Goal: Navigation & Orientation: Find specific page/section

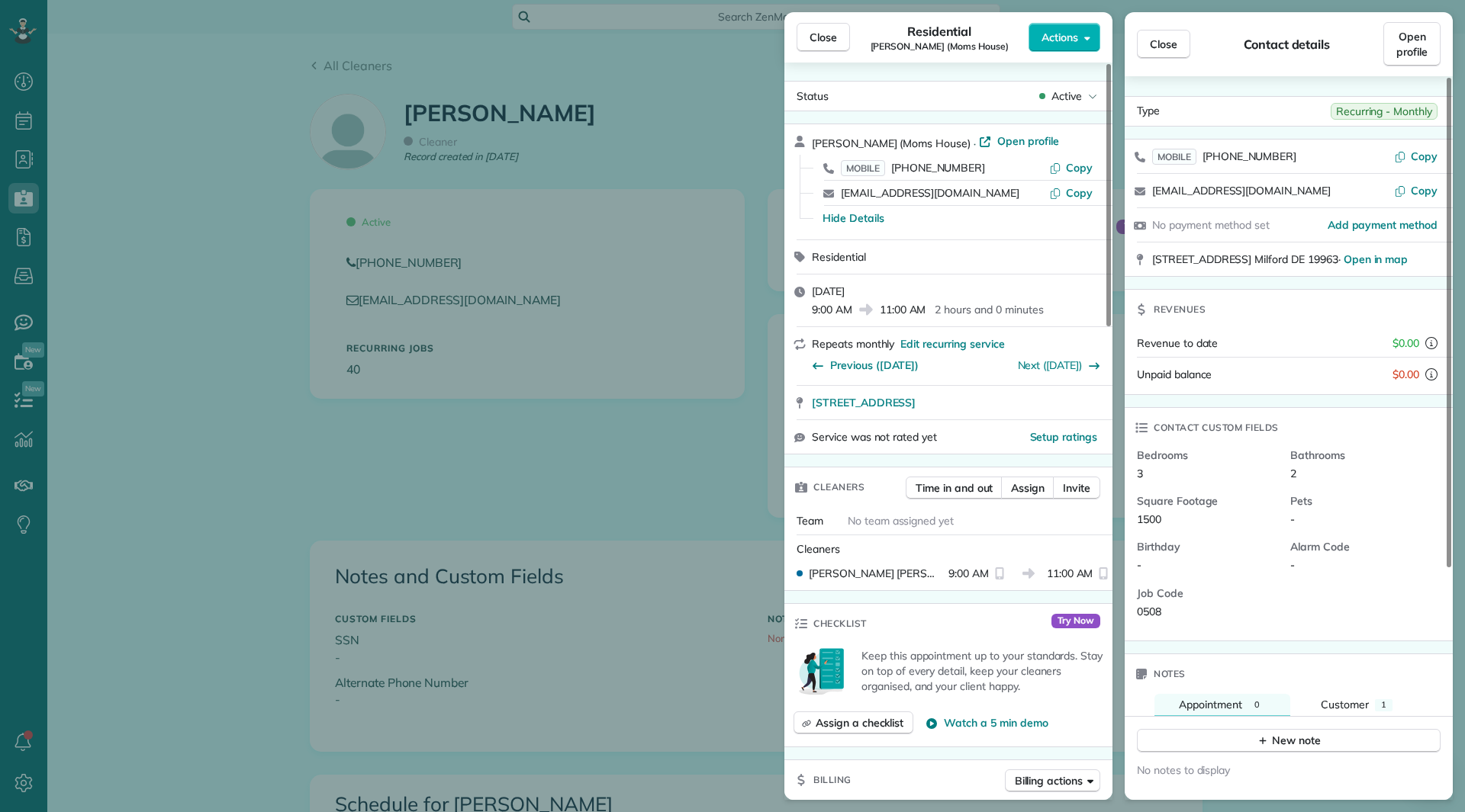
scroll to position [686, 0]
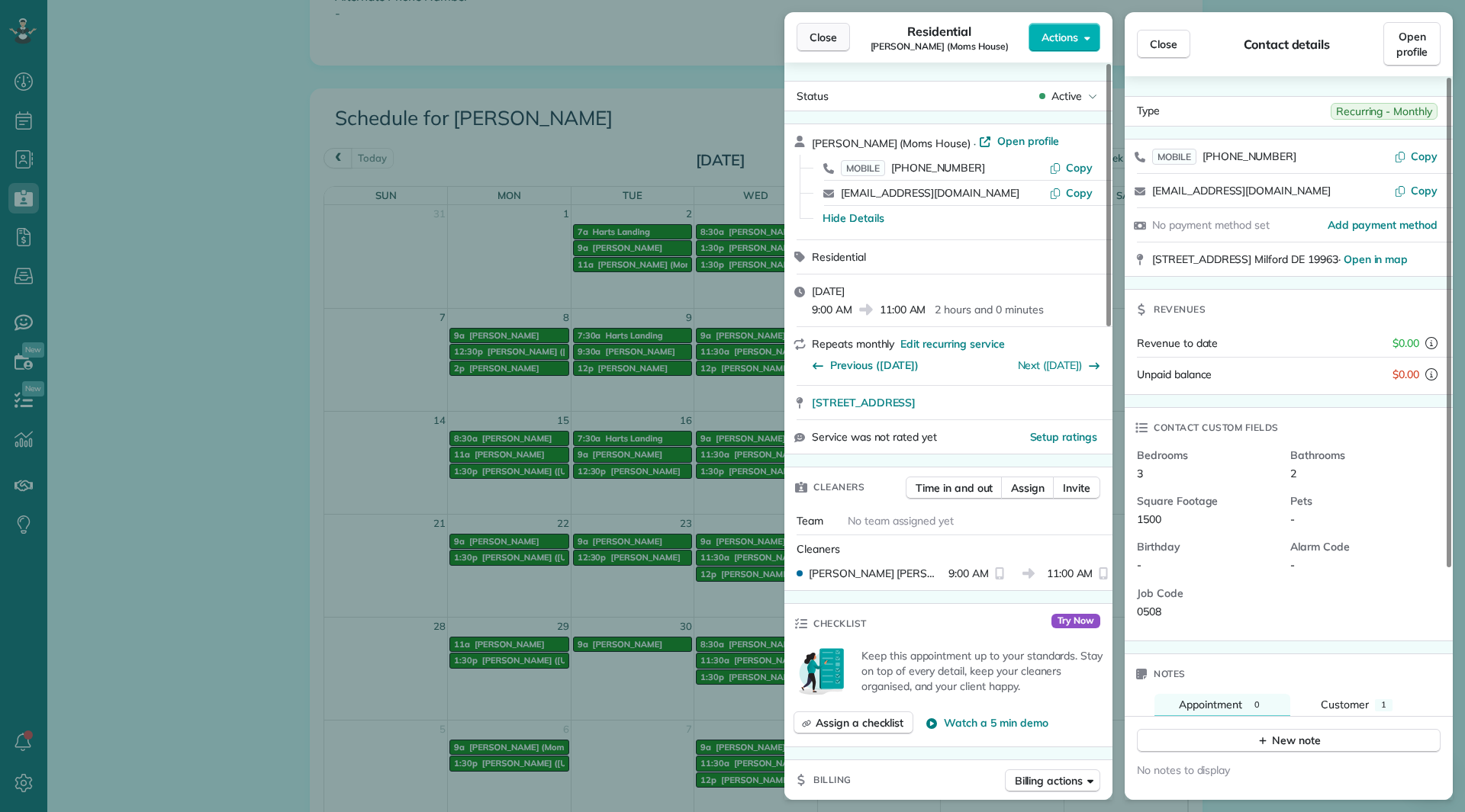
click at [801, 34] on button "Close" at bounding box center [823, 37] width 53 height 29
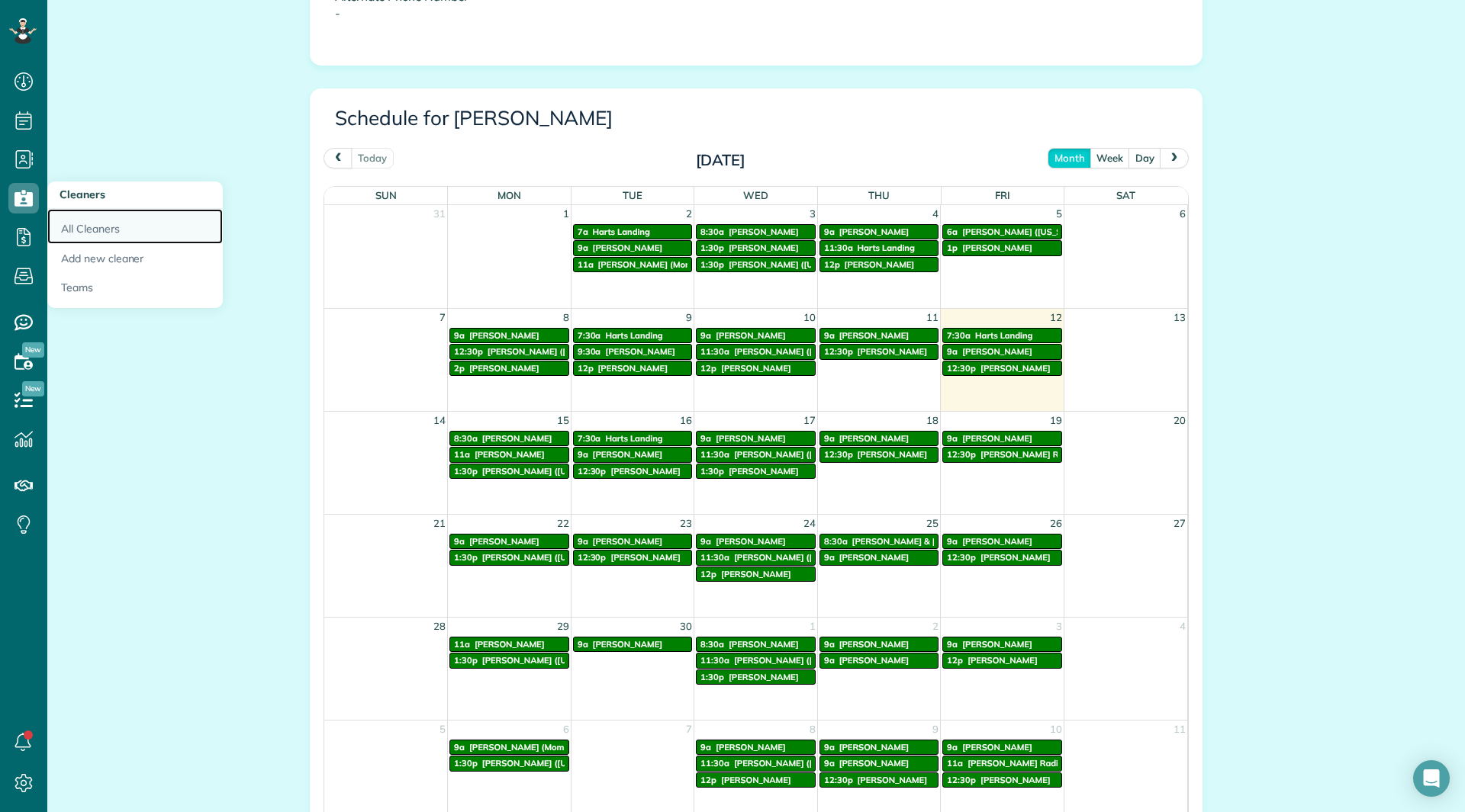
click at [101, 223] on link "All Cleaners" at bounding box center [135, 227] width 176 height 35
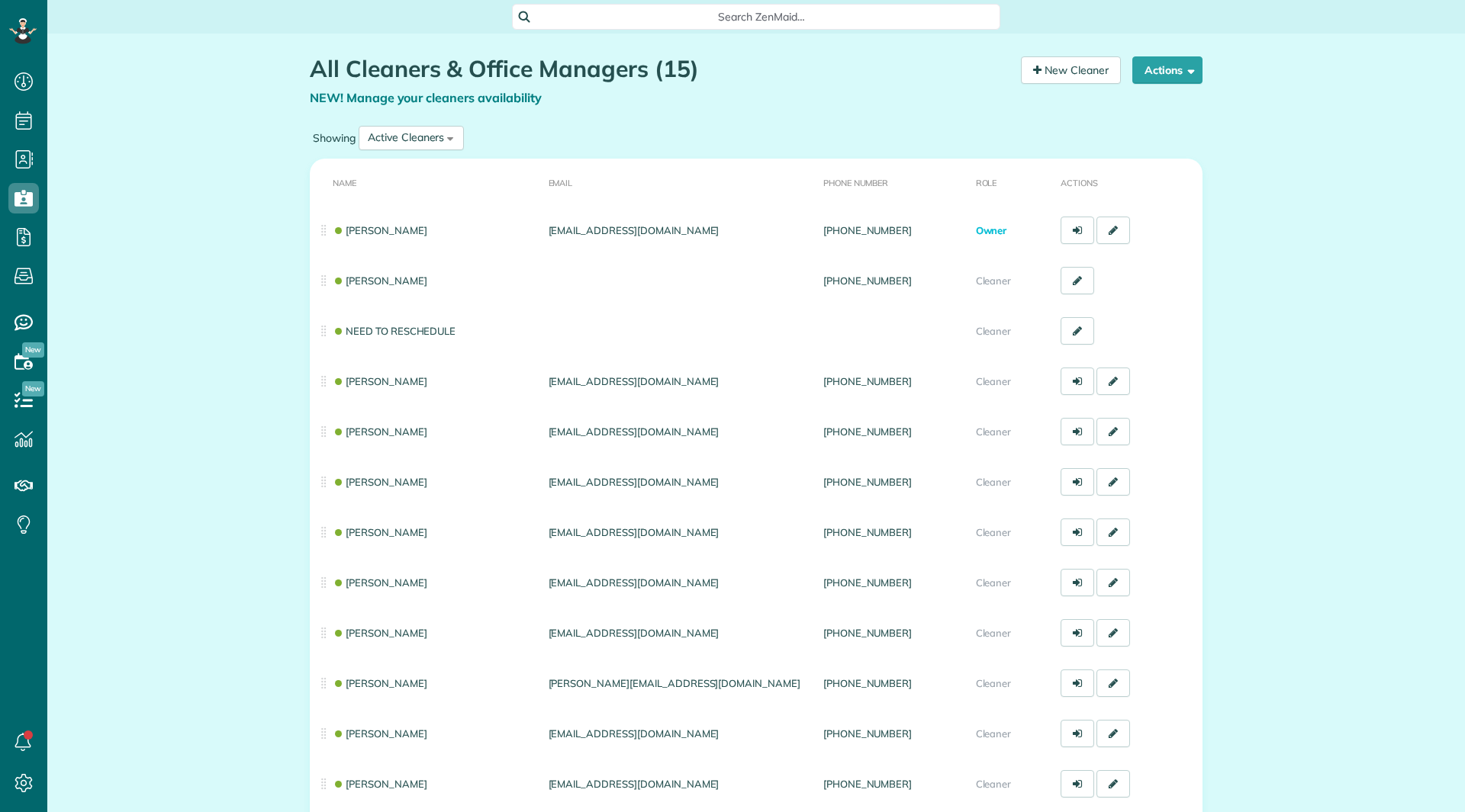
scroll to position [7, 7]
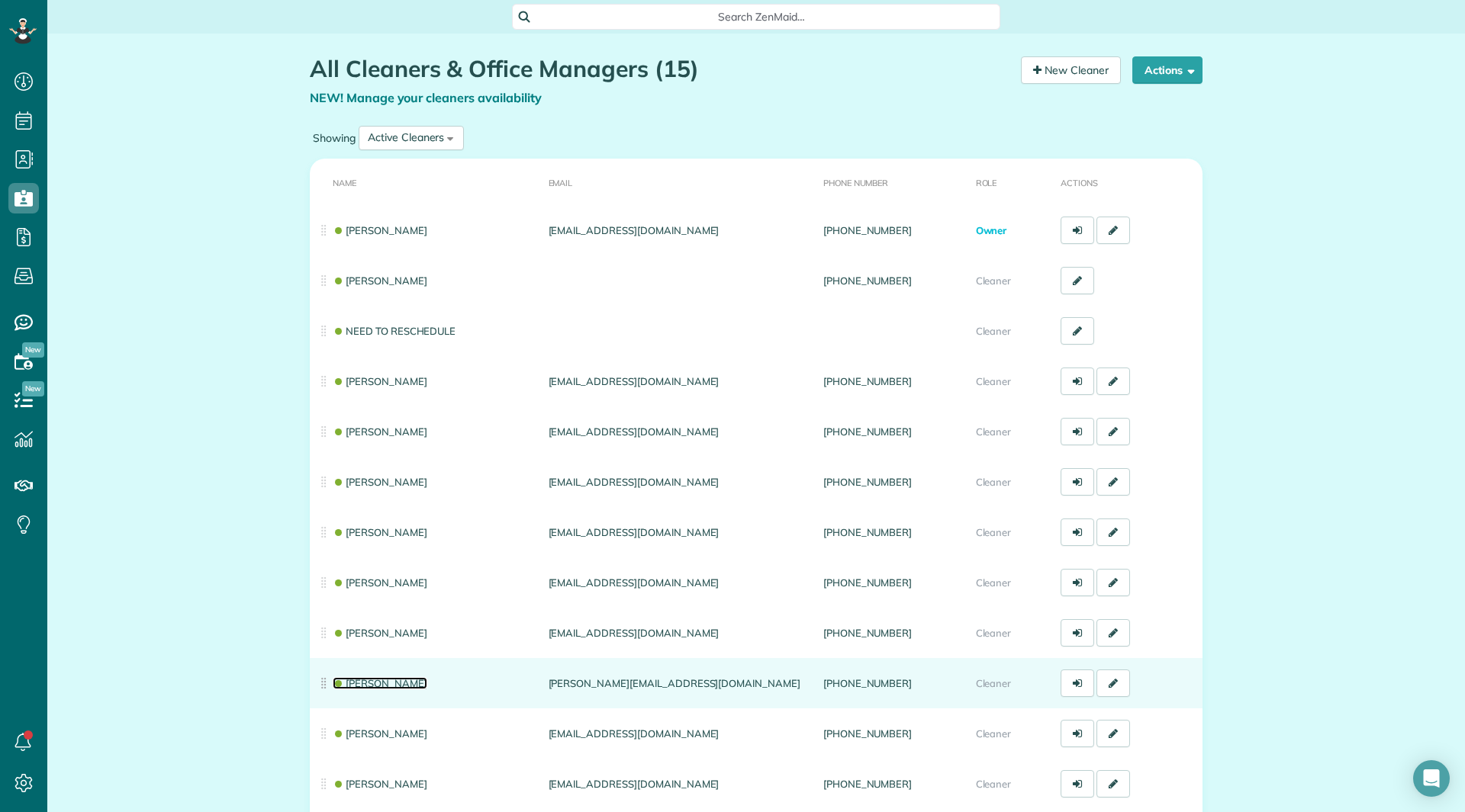
click at [387, 683] on link "[PERSON_NAME]" at bounding box center [379, 683] width 94 height 12
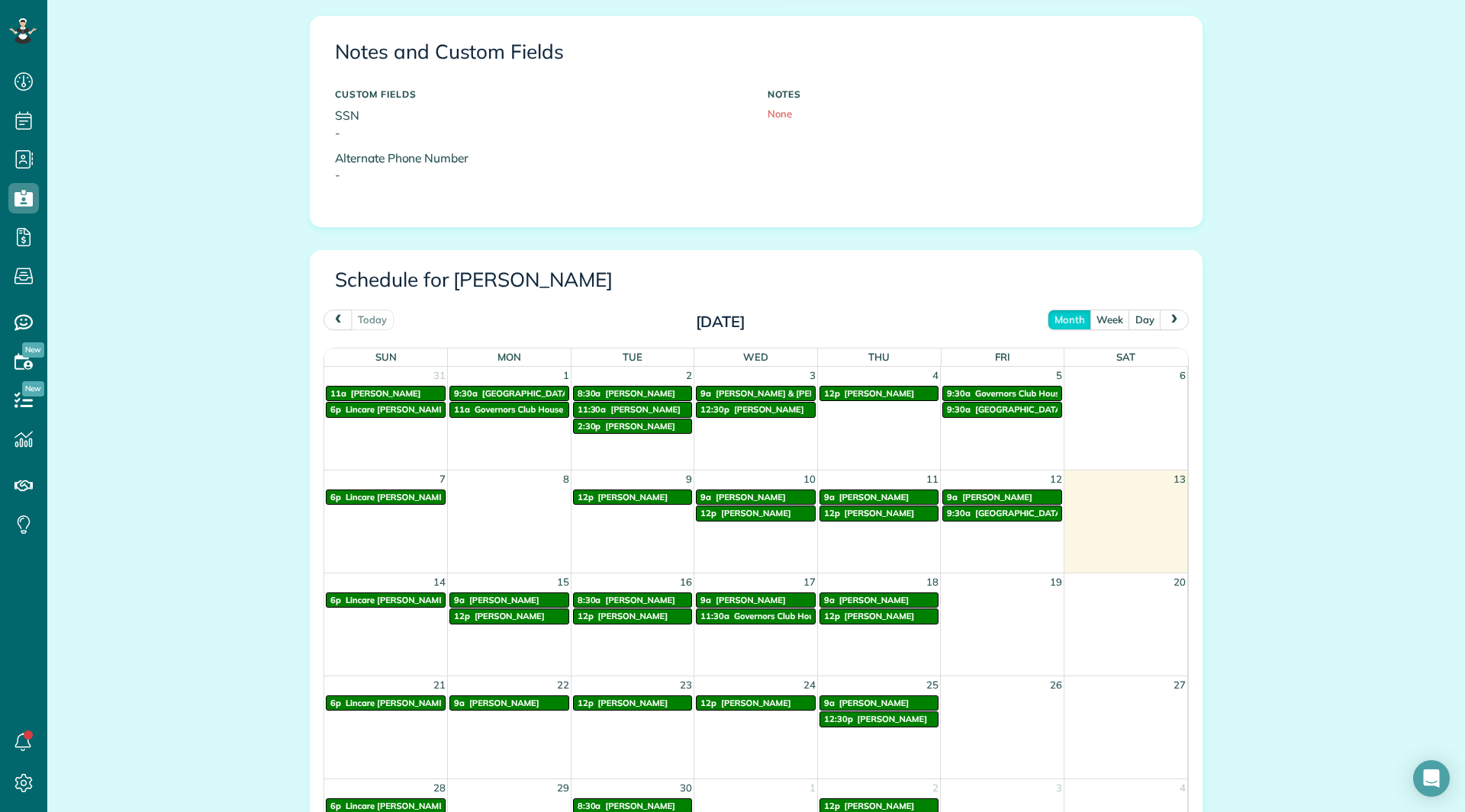
scroll to position [534, 0]
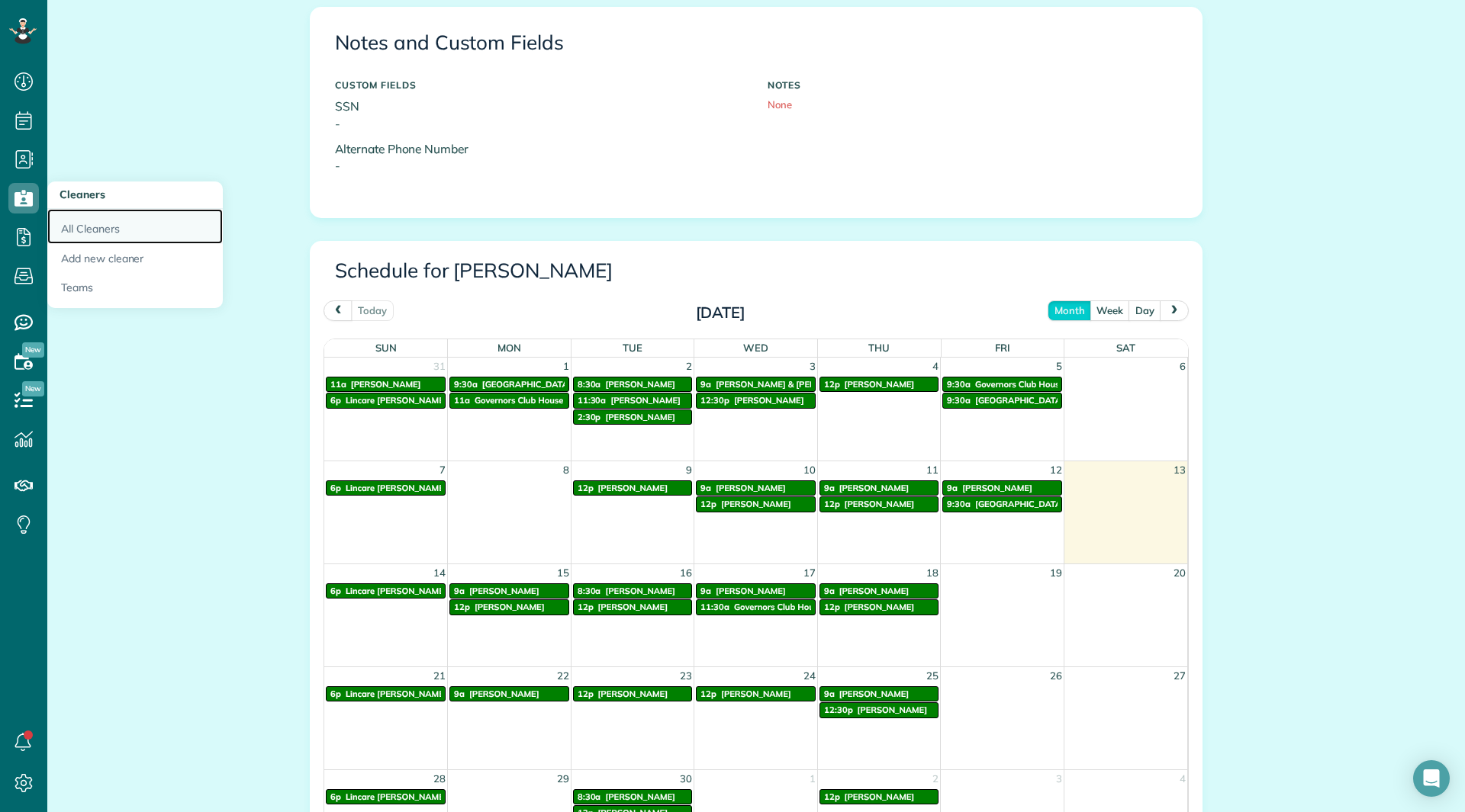
click at [73, 225] on link "All Cleaners" at bounding box center [135, 227] width 176 height 35
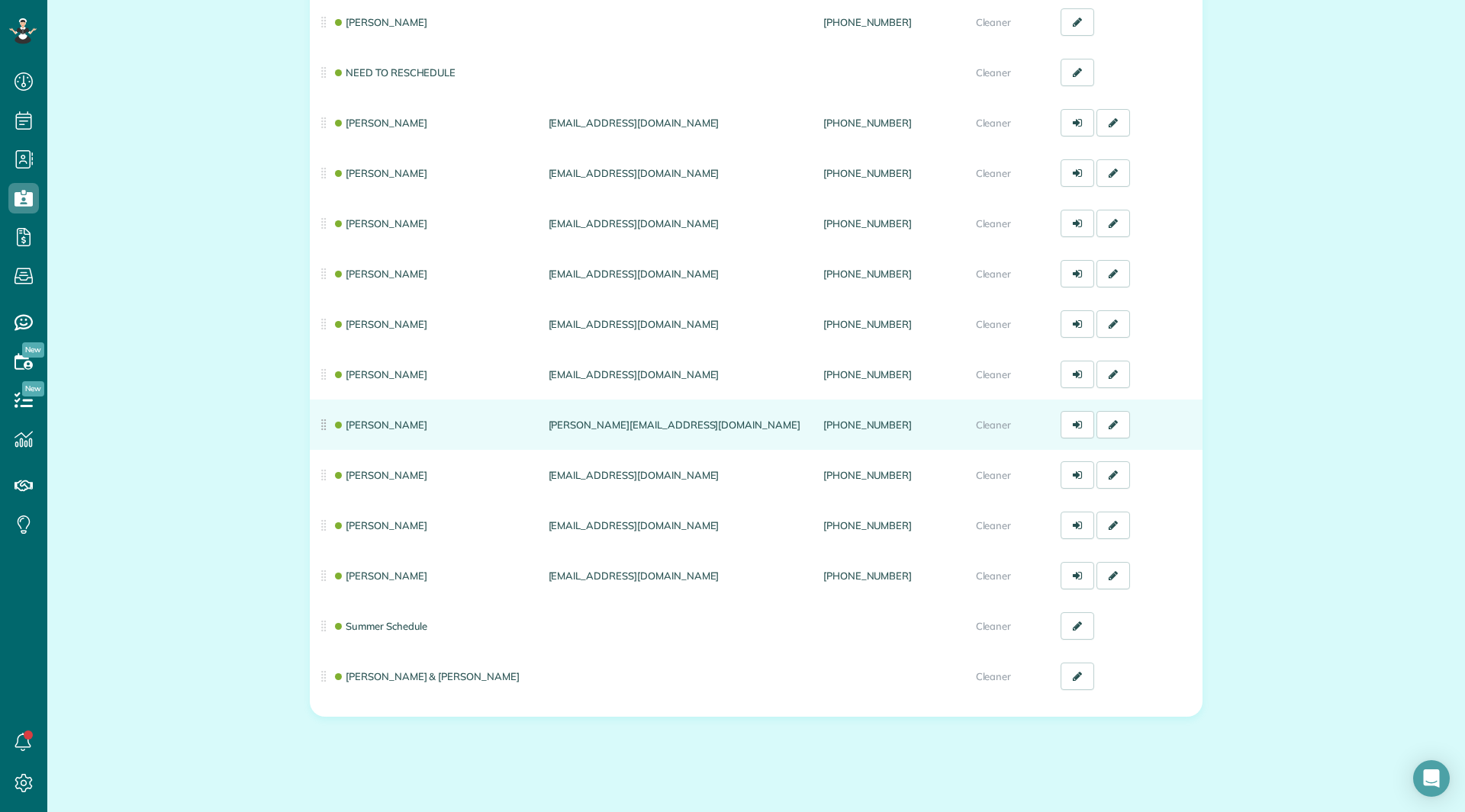
scroll to position [275, 0]
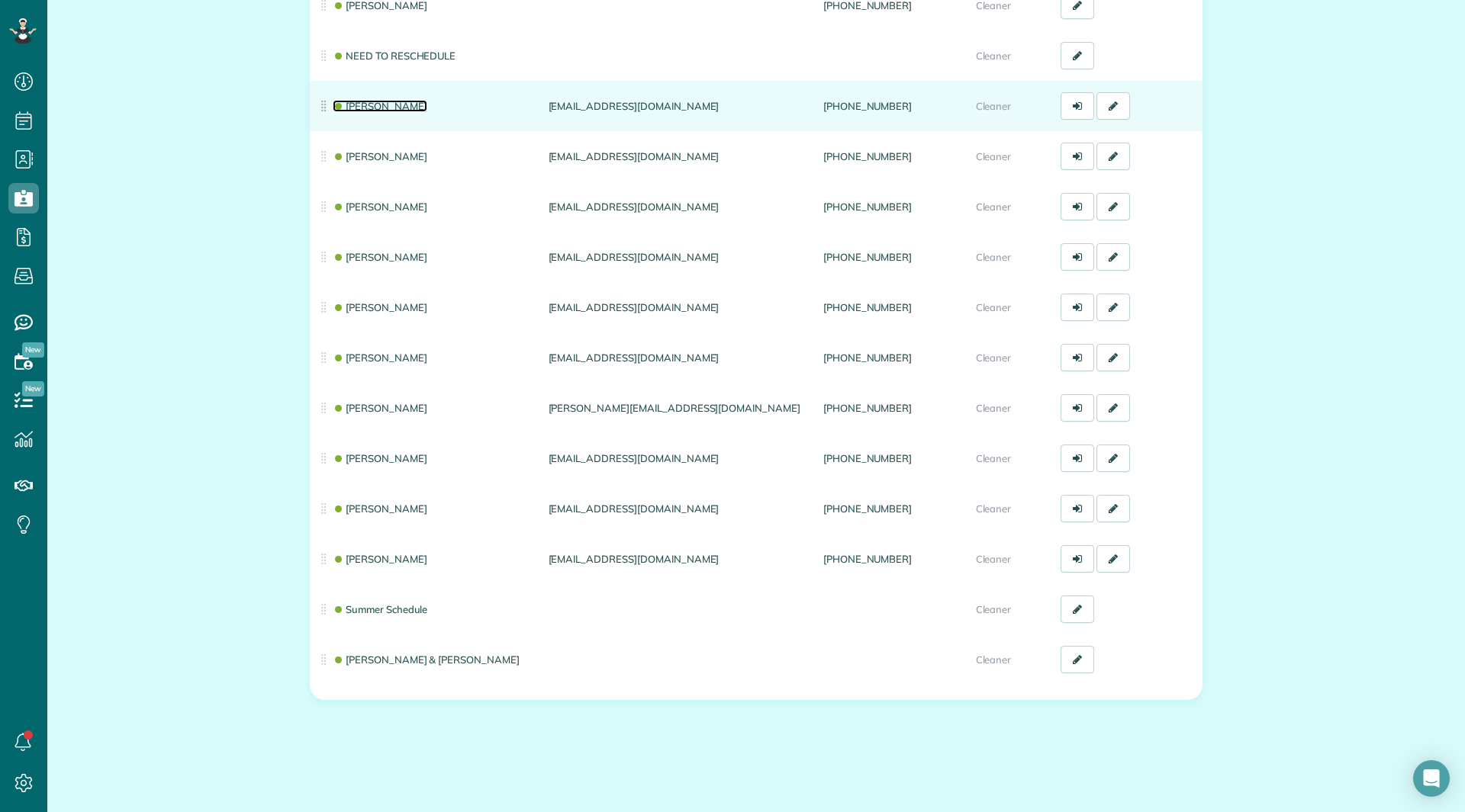
click at [385, 102] on link "[PERSON_NAME]" at bounding box center [379, 106] width 94 height 12
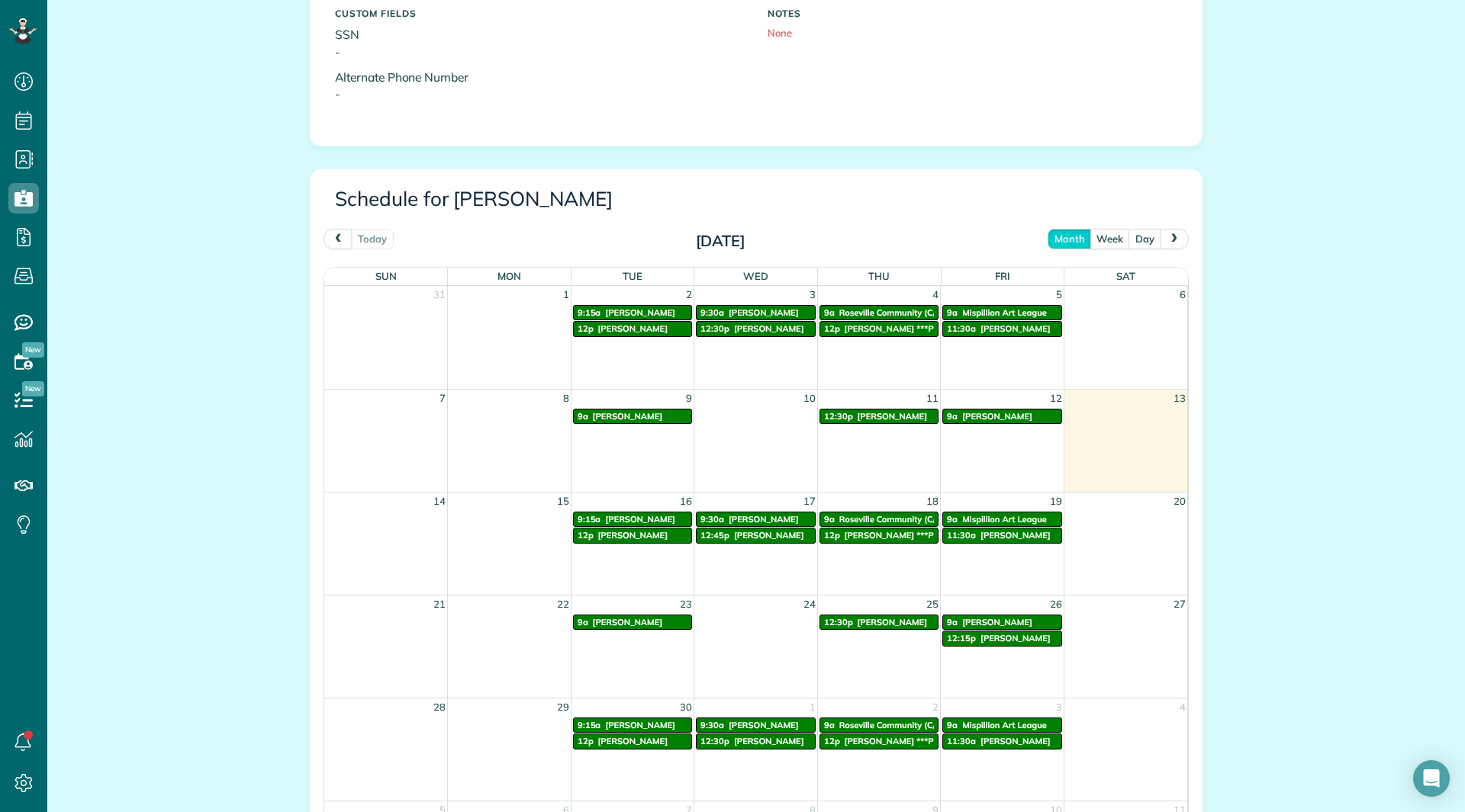
scroll to position [686, 0]
